Goal: Task Accomplishment & Management: Manage account settings

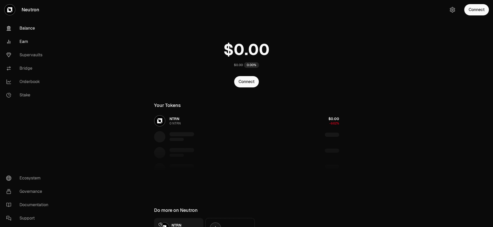
click at [36, 46] on link "Earn" at bounding box center [28, 41] width 53 height 13
click at [25, 40] on link "Earn" at bounding box center [28, 41] width 53 height 13
click at [30, 42] on link "Earn" at bounding box center [28, 41] width 53 height 13
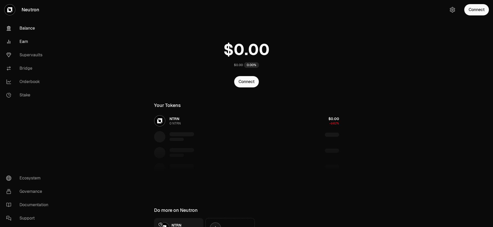
click at [30, 42] on link "Earn" at bounding box center [28, 41] width 53 height 13
click at [33, 56] on link "Supervaults" at bounding box center [28, 54] width 53 height 13
drag, startPoint x: 27, startPoint y: 38, endPoint x: 32, endPoint y: 54, distance: 17.0
click at [27, 38] on link "Earn" at bounding box center [28, 41] width 53 height 13
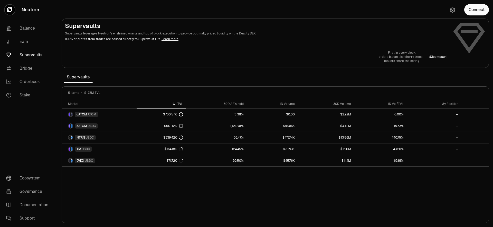
click at [33, 58] on link "Supervaults" at bounding box center [28, 54] width 53 height 13
click at [33, 57] on link "Supervaults" at bounding box center [28, 54] width 53 height 13
click at [104, 187] on div "Market TVL 30D APY/hold 1D Volume 30D Volume 1D Vol/TVL My Position dATOM ATOM …" at bounding box center [275, 161] width 427 height 124
click at [98, 184] on div "Market TVL 30D APY/hold 1D Volume 30D Volume 1D Vol/TVL My Position dATOM ATOM …" at bounding box center [275, 161] width 427 height 124
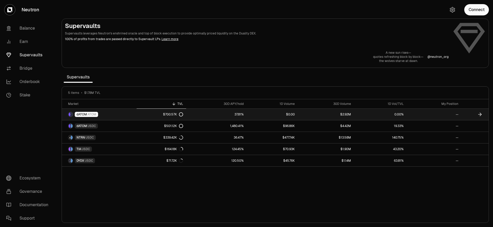
click at [86, 115] on span "dATOM" at bounding box center [82, 114] width 11 height 4
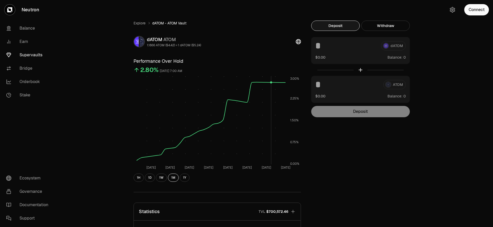
click at [287, 78] on icon "[DATE] Aug [DATE] Aug [DATE] Aug [DATE] [DATE] 0.00% 0.75% 1.50% 2.25% 3.00%" at bounding box center [217, 123] width 167 height 94
click at [290, 78] on tspan "3.00%" at bounding box center [294, 79] width 9 height 4
click at [101, 144] on div "Explore dATOM - ATOM Vault dATOM ATOM 1.1866 ATOM ($4.42) = 1 dATOM ($5.24) Per…" at bounding box center [276, 166] width 436 height 332
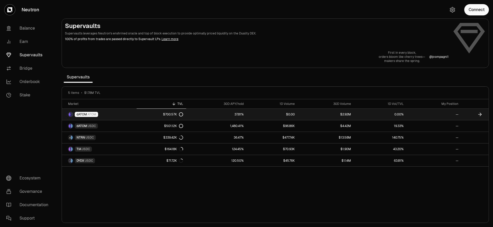
click at [236, 114] on link "37.81%" at bounding box center [216, 114] width 61 height 11
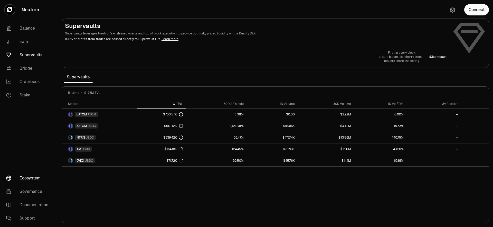
click at [27, 177] on link "Ecosystem" at bounding box center [28, 177] width 53 height 13
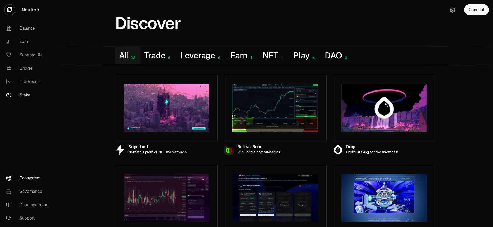
click at [36, 93] on link "Stake" at bounding box center [28, 94] width 53 height 13
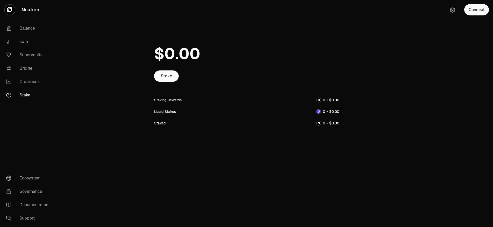
click at [176, 99] on div "Staking Rewards" at bounding box center [167, 99] width 27 height 5
click at [167, 80] on link "Stake" at bounding box center [166, 75] width 25 height 11
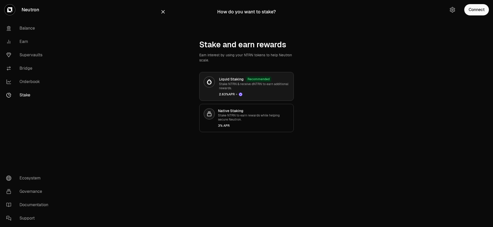
click at [276, 88] on p "Stake NTRN & receive dNTRN to earn additional rewards." at bounding box center [254, 86] width 70 height 8
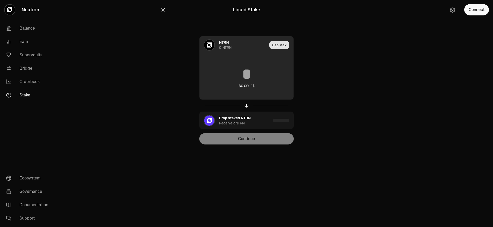
click at [280, 46] on button "Use Max" at bounding box center [279, 45] width 20 height 8
type input "*"
click at [248, 80] on input "*" at bounding box center [247, 73] width 94 height 15
click at [278, 47] on div "Using Max" at bounding box center [279, 44] width 27 height 17
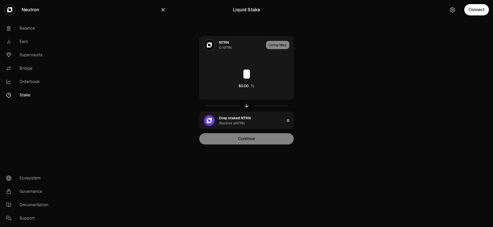
click at [174, 114] on div "NTRN 0 NTRN Using Max * $0.00 Drop staked NTRN Receive dNTRN 0 Continue" at bounding box center [246, 90] width 173 height 108
click at [31, 208] on link "Documentation" at bounding box center [28, 204] width 53 height 13
click at [30, 83] on link "Orderbook" at bounding box center [28, 81] width 53 height 13
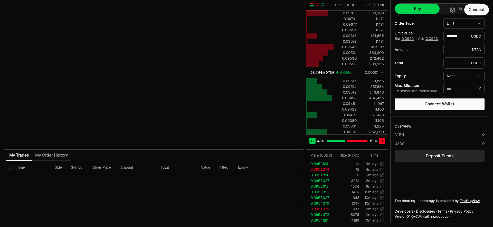
scroll to position [20, 0]
type input "********"
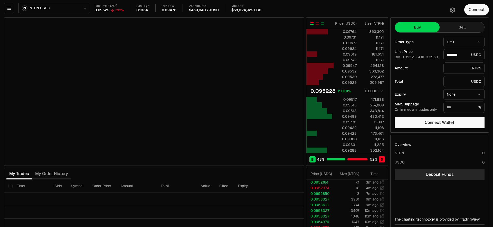
scroll to position [0, 0]
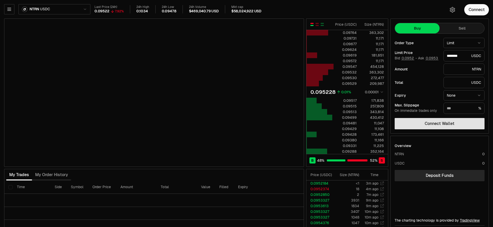
click at [427, 124] on button "Connect Wallet" at bounding box center [440, 123] width 90 height 11
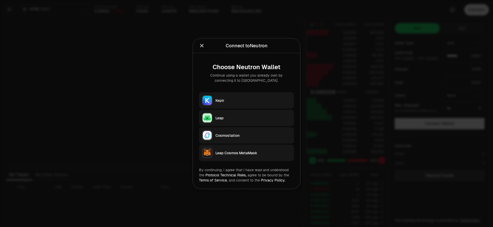
click at [345, 68] on div at bounding box center [246, 113] width 493 height 227
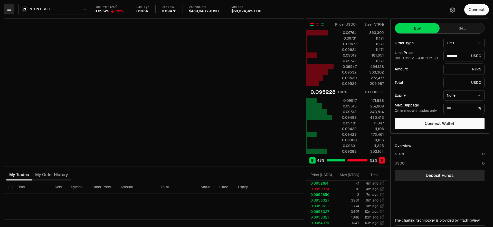
click at [9, 9] on icon "button" at bounding box center [8, 9] width 3 height 3
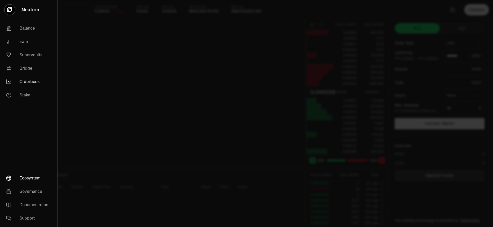
click at [25, 178] on link "Ecosystem" at bounding box center [28, 177] width 53 height 13
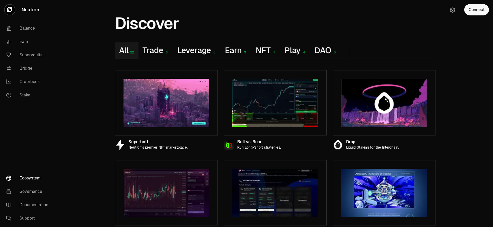
scroll to position [5, 0]
click at [209, 101] on icon "button" at bounding box center [210, 102] width 4 height 4
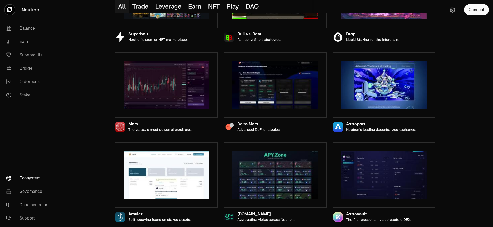
scroll to position [0, 0]
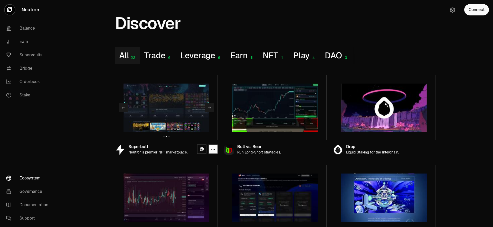
click at [190, 112] on img at bounding box center [167, 107] width 86 height 48
click at [201, 147] on icon at bounding box center [202, 149] width 4 height 4
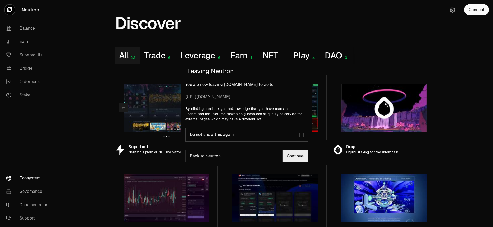
click at [303, 137] on label "Do not show this again" at bounding box center [246, 135] width 122 height 14
click at [295, 160] on link "Continue" at bounding box center [294, 156] width 25 height 12
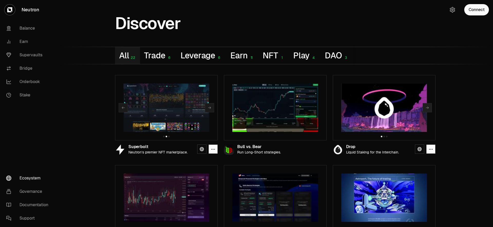
click at [429, 108] on icon "button" at bounding box center [427, 108] width 4 height 4
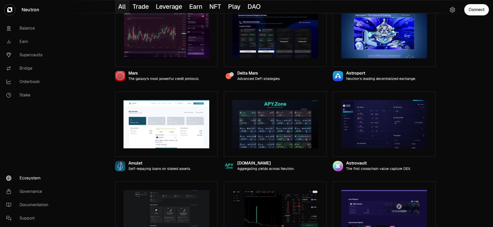
scroll to position [224, 0]
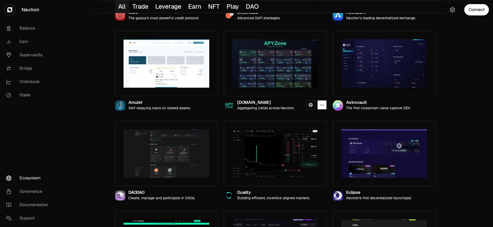
click at [280, 54] on img at bounding box center [275, 63] width 86 height 48
click at [308, 103] on link at bounding box center [310, 104] width 9 height 9
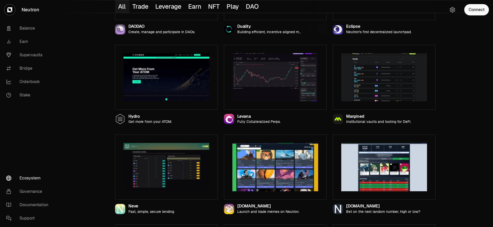
scroll to position [561, 0]
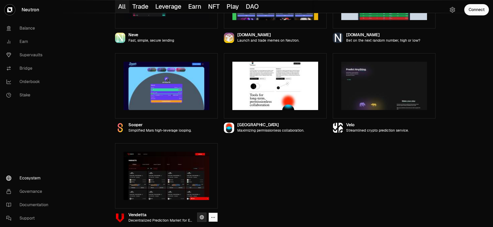
click at [203, 220] on link at bounding box center [201, 216] width 9 height 9
